Goal: Transaction & Acquisition: Purchase product/service

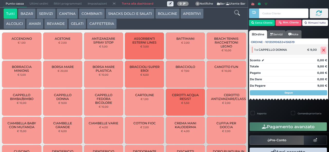
click at [322, 50] on icon at bounding box center [323, 50] width 3 height 0
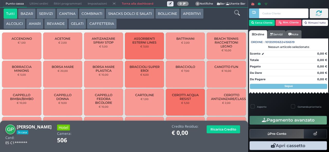
click at [59, 24] on button "BEVANDE" at bounding box center [55, 24] width 23 height 10
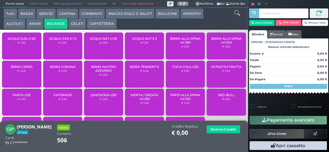
click at [91, 13] on button "COMBINATI" at bounding box center [92, 13] width 26 height 10
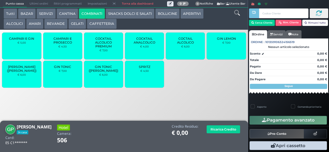
click at [149, 81] on div "SPRITZ € 4,50" at bounding box center [144, 74] width 39 height 27
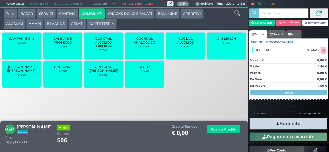
click at [144, 72] on small "€ 4,50" at bounding box center [144, 70] width 8 height 3
click at [285, 123] on button "Addebito" at bounding box center [288, 124] width 77 height 12
